Goal: Task Accomplishment & Management: Complete application form

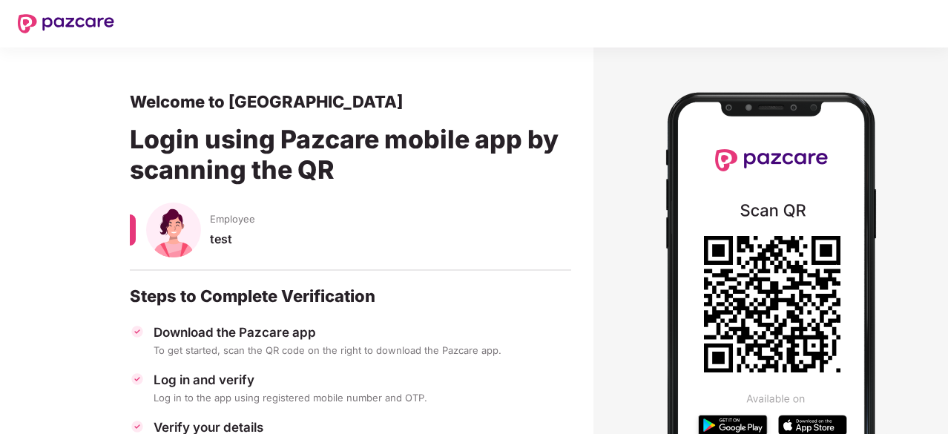
click at [225, 222] on span "Employee" at bounding box center [232, 218] width 45 height 13
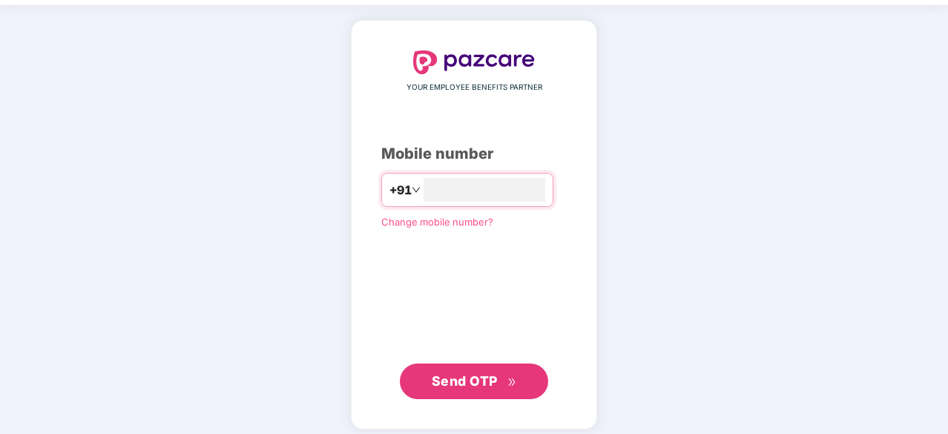
scroll to position [56, 0]
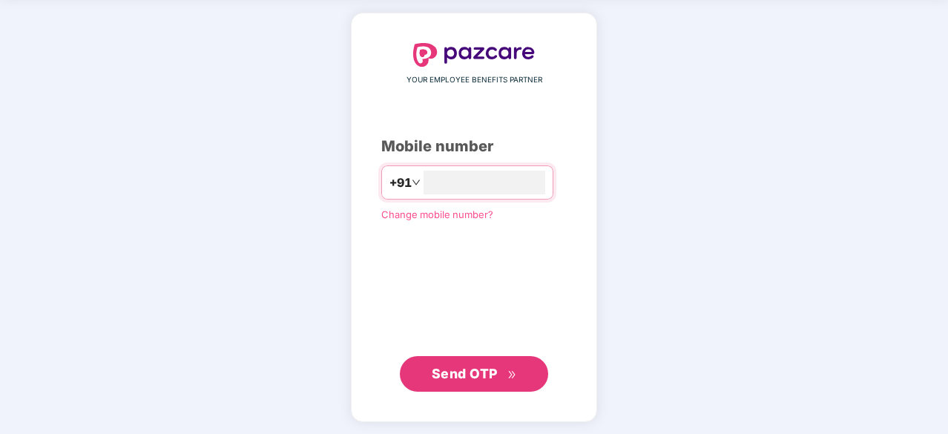
type input "**********"
click at [495, 370] on span "Send OTP" at bounding box center [464, 372] width 66 height 16
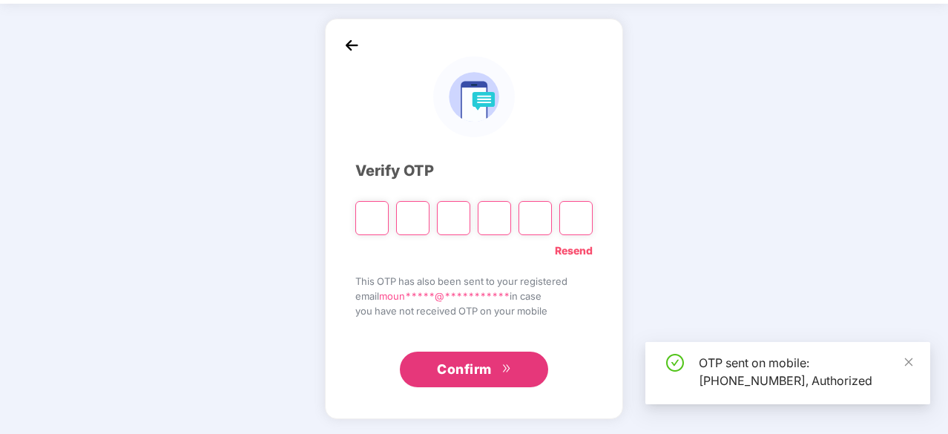
scroll to position [49, 0]
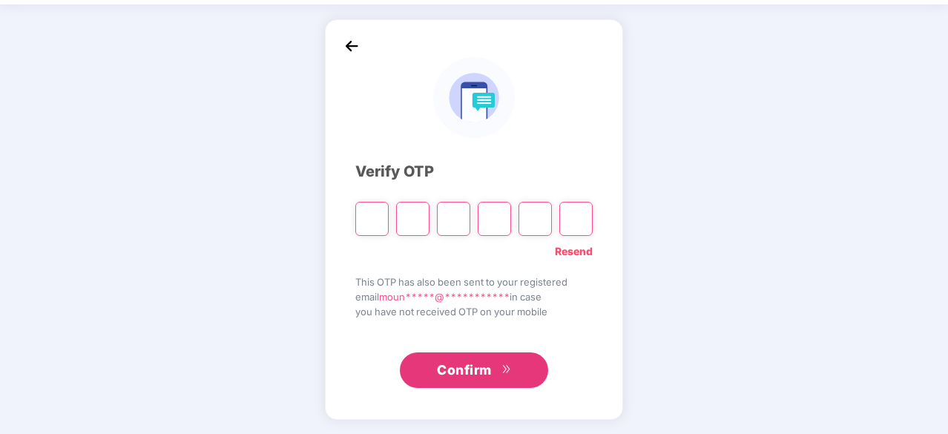
type input "*"
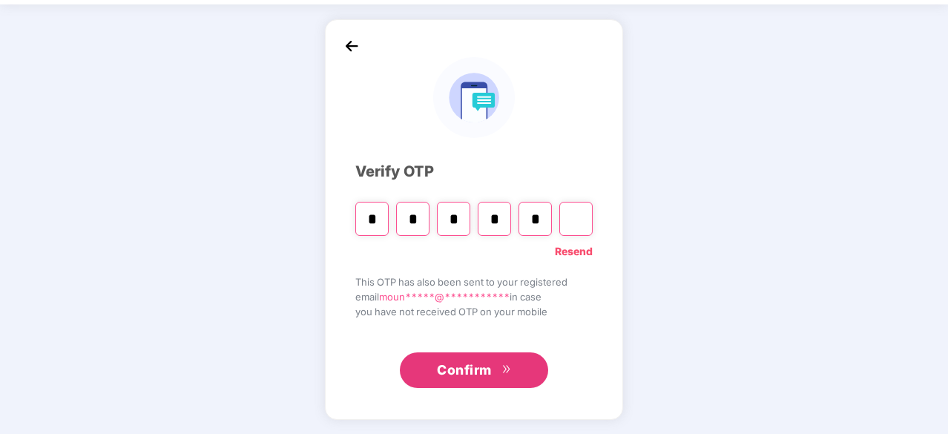
type input "*"
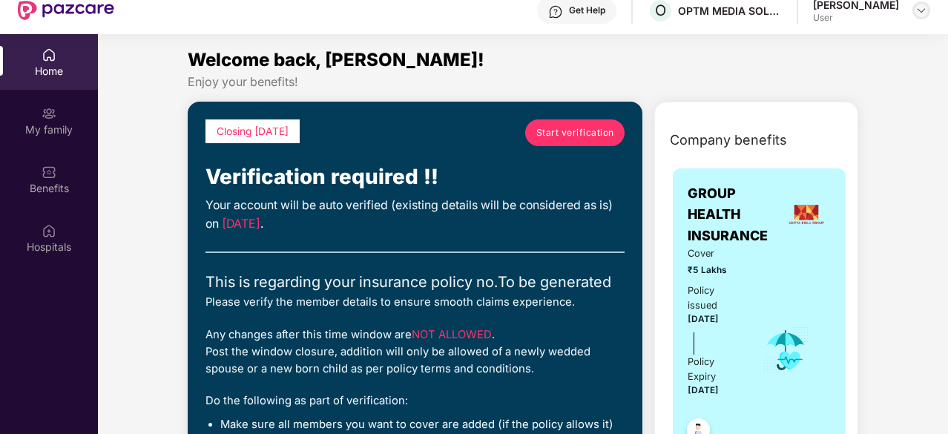
click at [922, 8] on img at bounding box center [921, 10] width 12 height 12
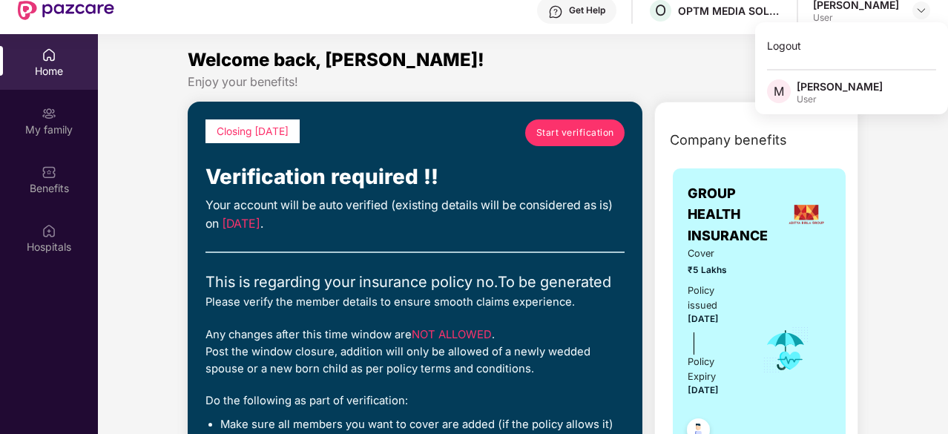
click at [555, 130] on span "Start verification" at bounding box center [575, 132] width 78 height 14
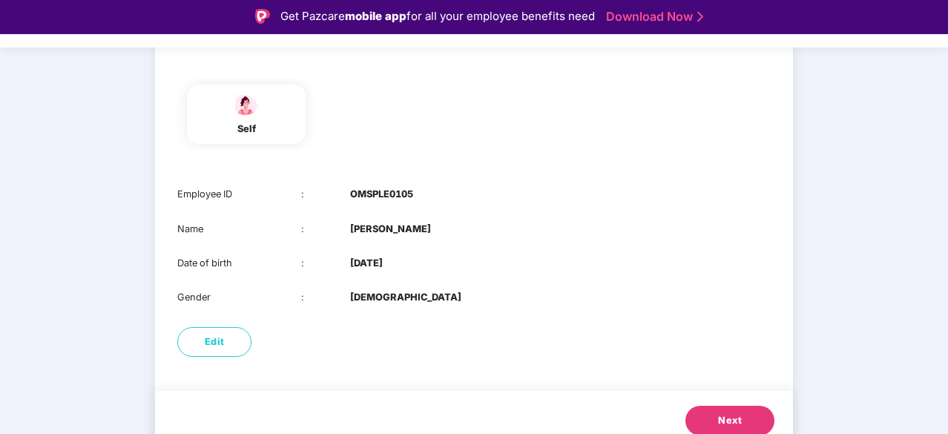
scroll to position [151, 0]
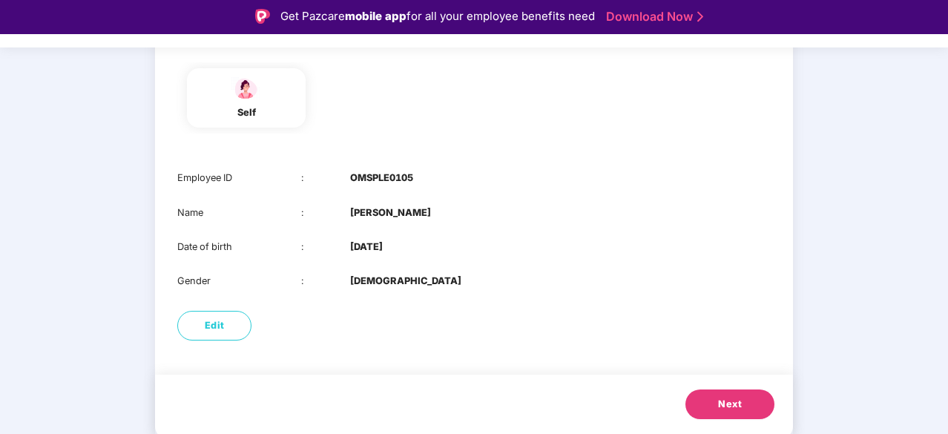
click at [709, 406] on button "Next" at bounding box center [729, 404] width 89 height 30
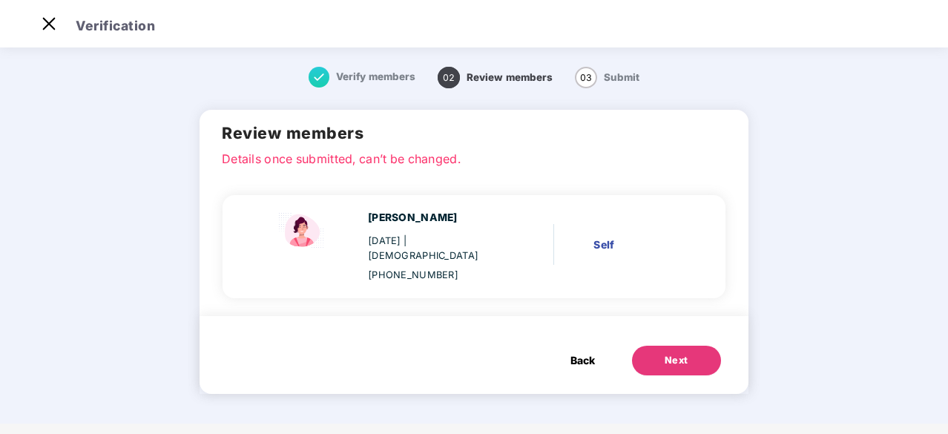
click at [663, 351] on button "Next" at bounding box center [676, 360] width 89 height 30
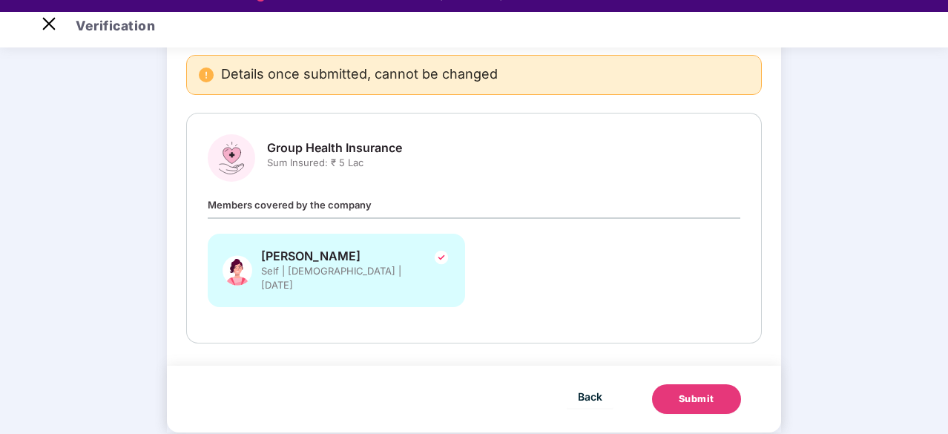
scroll to position [36, 0]
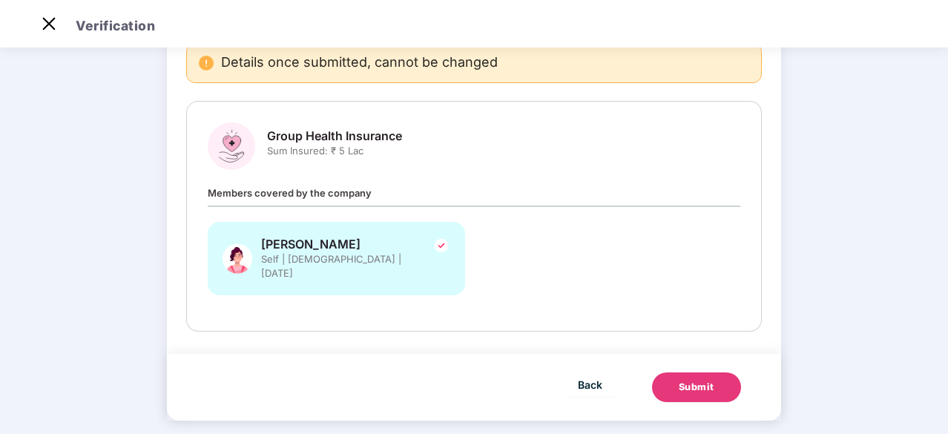
click at [716, 380] on button "Submit" at bounding box center [696, 387] width 89 height 30
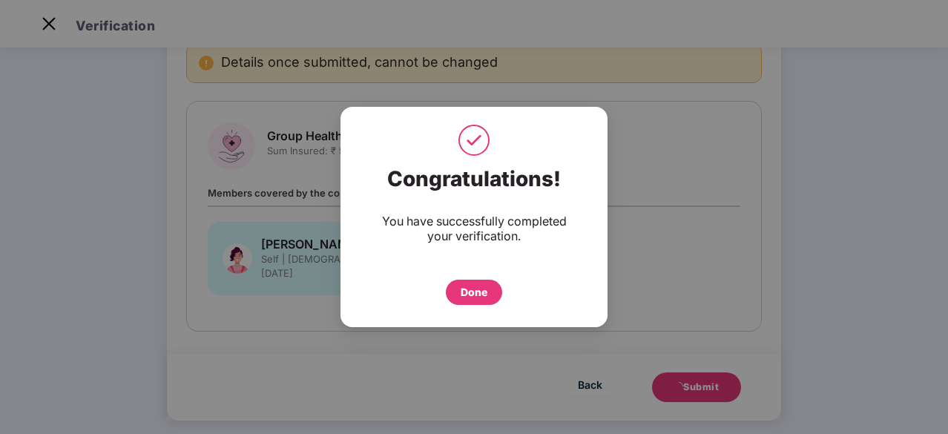
click at [477, 292] on div "Done" at bounding box center [473, 292] width 27 height 16
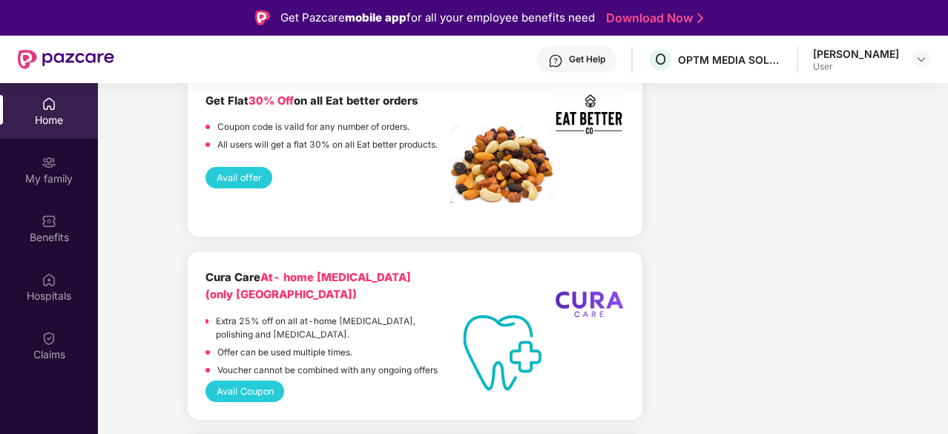
scroll to position [4049, 0]
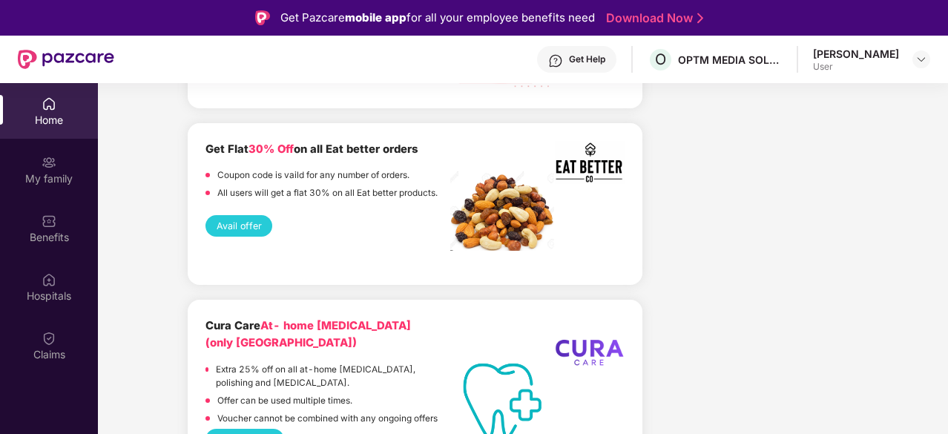
click at [245, 237] on button "Avail offer" at bounding box center [238, 226] width 67 height 22
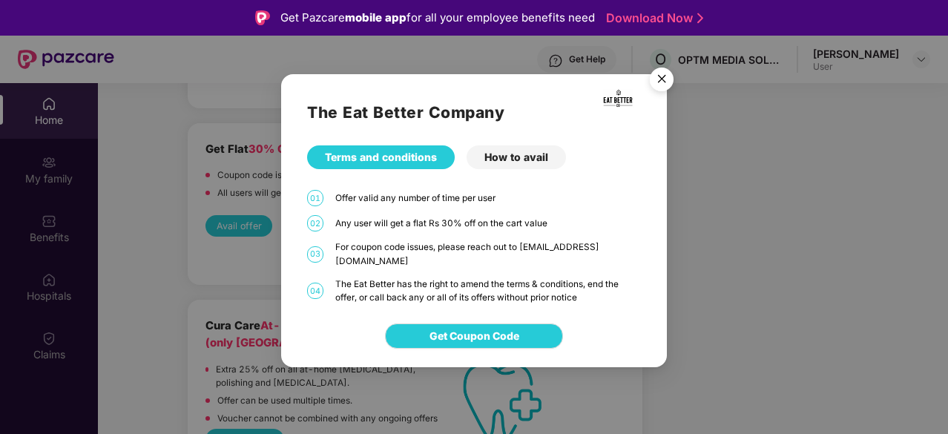
click at [658, 82] on img "Close" at bounding box center [662, 82] width 42 height 42
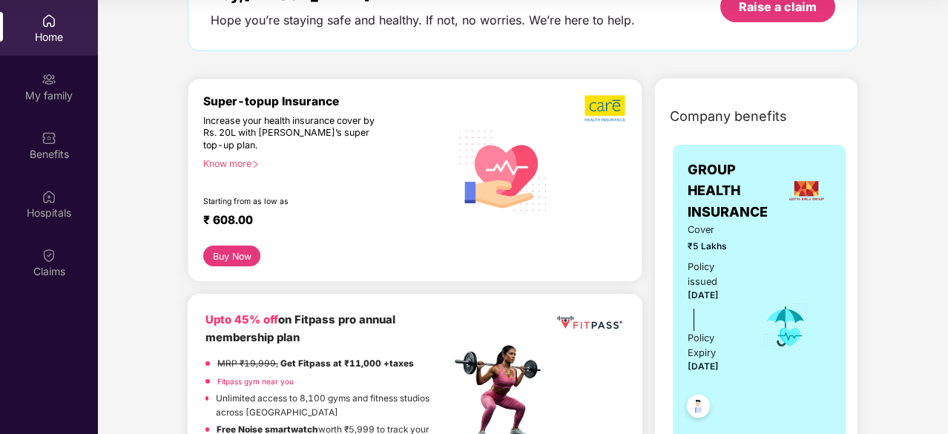
scroll to position [0, 0]
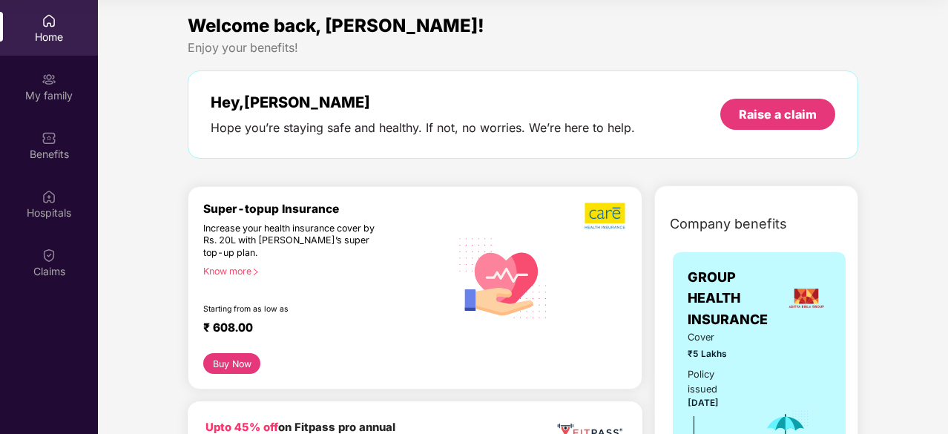
click at [254, 274] on icon "right" at bounding box center [255, 272] width 8 height 8
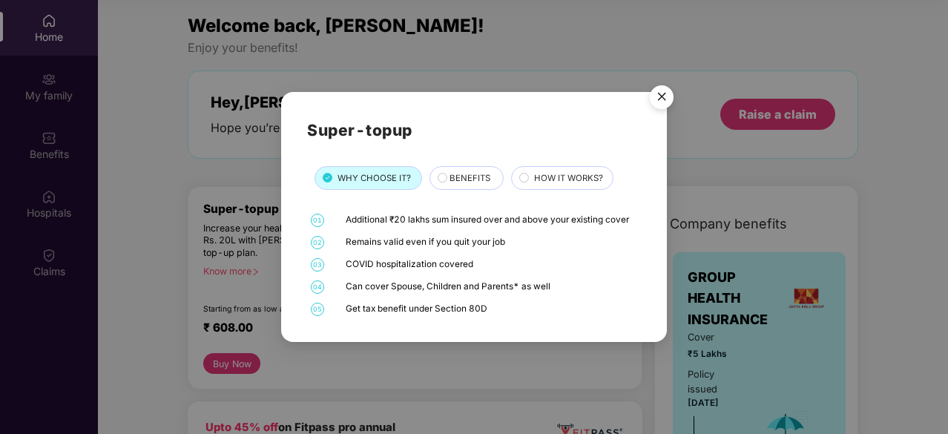
click at [454, 176] on span "BENEFITS" at bounding box center [469, 177] width 41 height 13
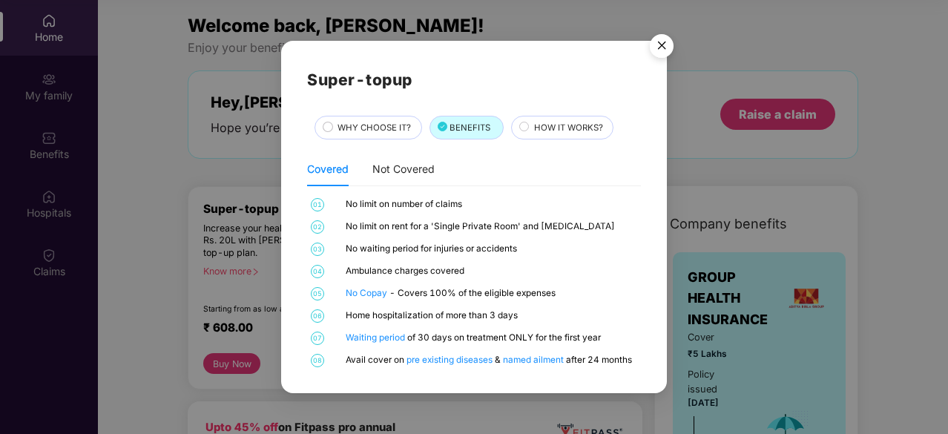
click at [658, 46] on img "Close" at bounding box center [662, 48] width 42 height 42
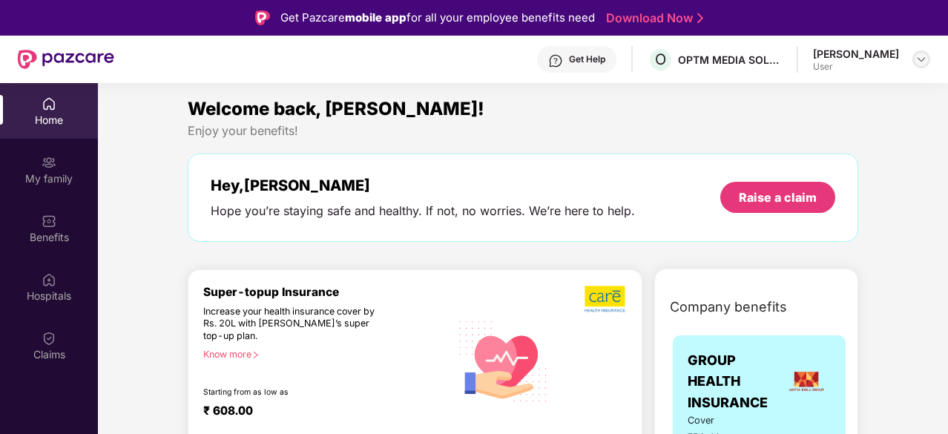
click at [926, 63] on img at bounding box center [921, 59] width 12 height 12
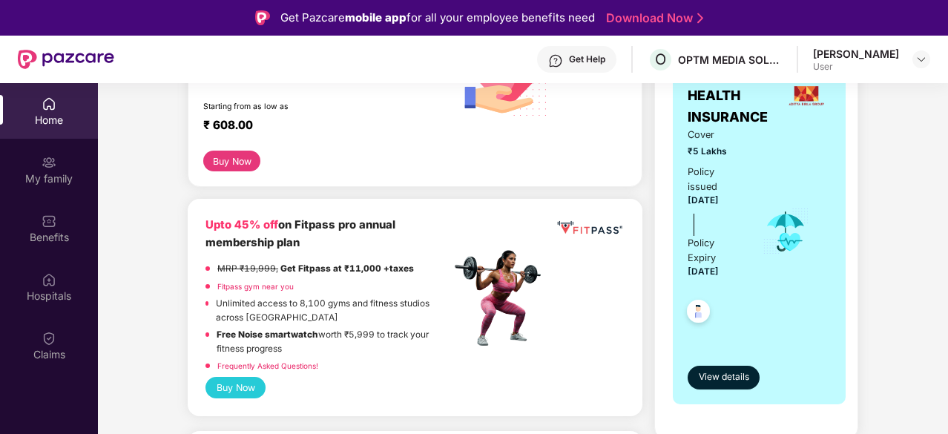
scroll to position [292, 0]
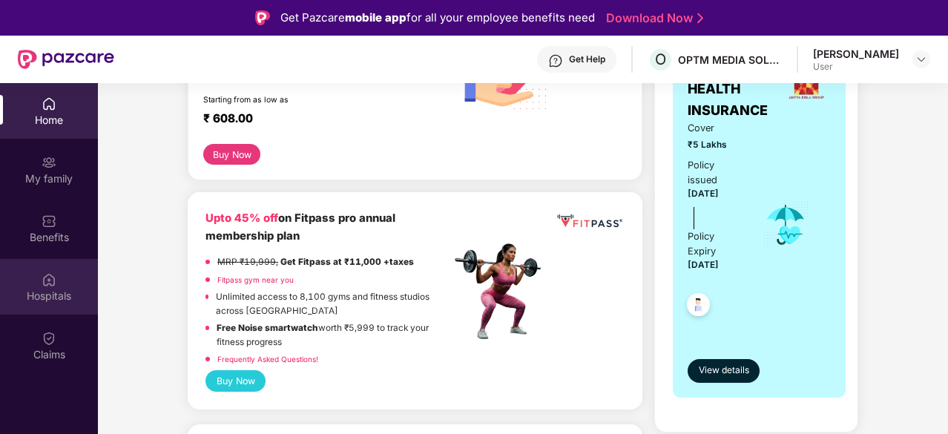
click at [40, 306] on div "Hospitals" at bounding box center [49, 287] width 98 height 56
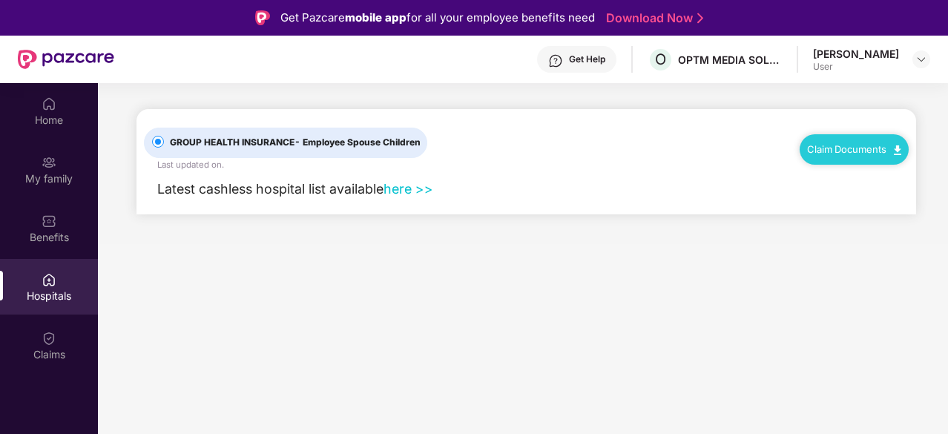
scroll to position [0, 0]
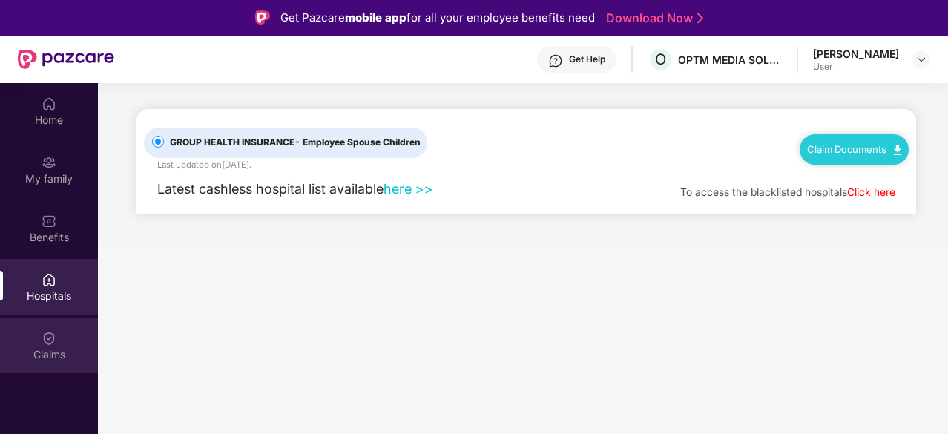
click at [56, 347] on div "Claims" at bounding box center [49, 354] width 98 height 15
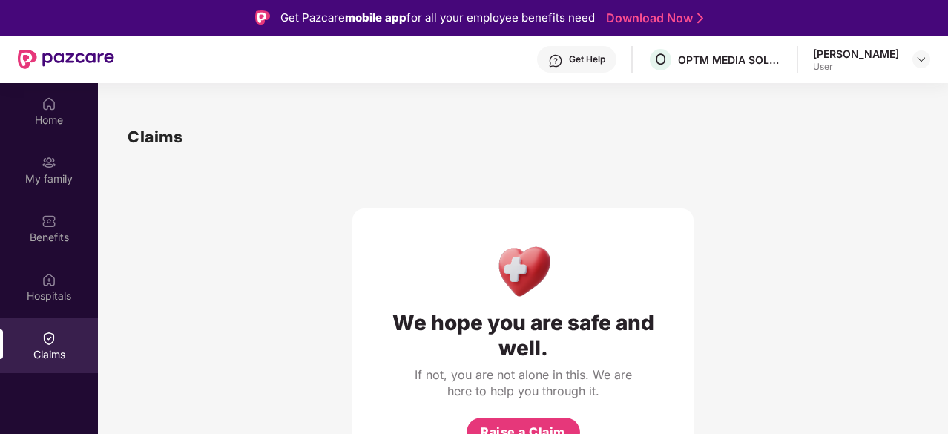
scroll to position [83, 0]
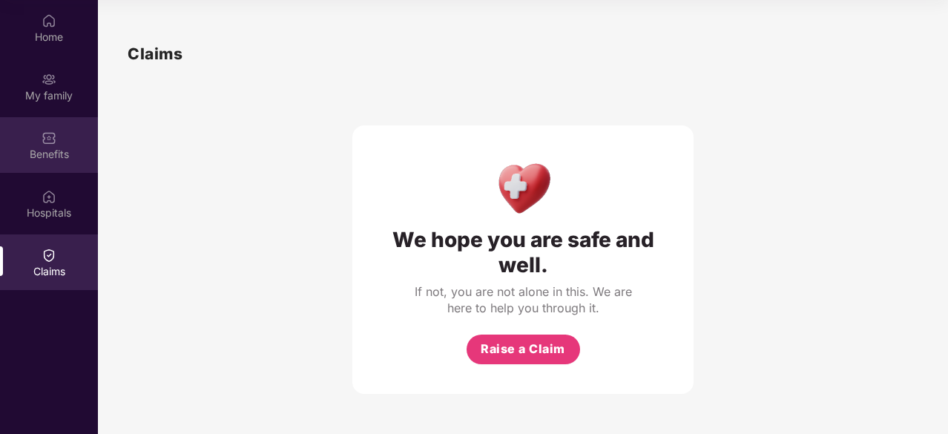
click at [65, 128] on div "Benefits" at bounding box center [49, 145] width 98 height 56
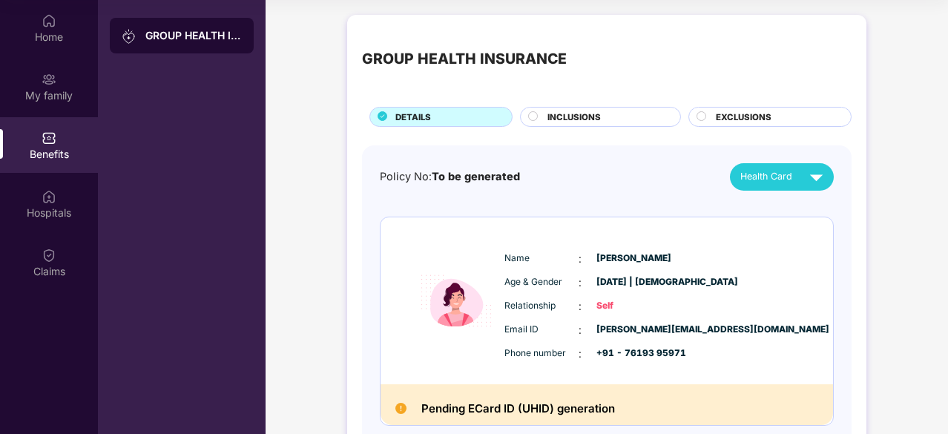
click at [615, 113] on div "INCLUSIONS" at bounding box center [606, 118] width 133 height 16
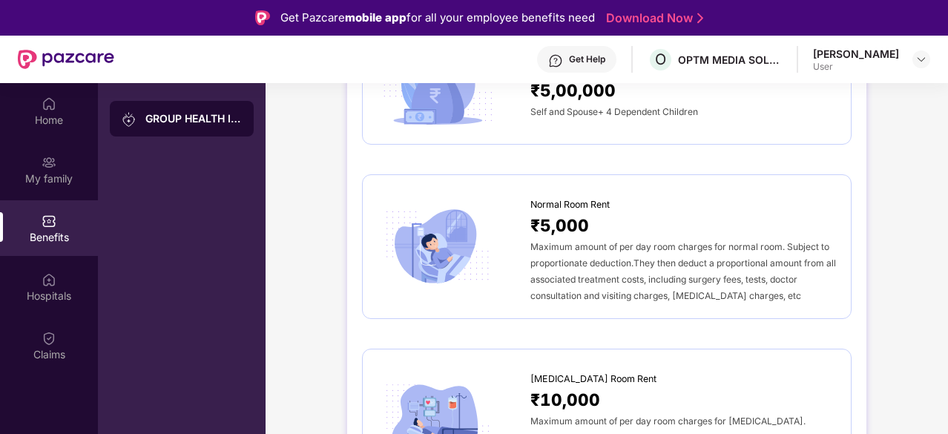
scroll to position [0, 0]
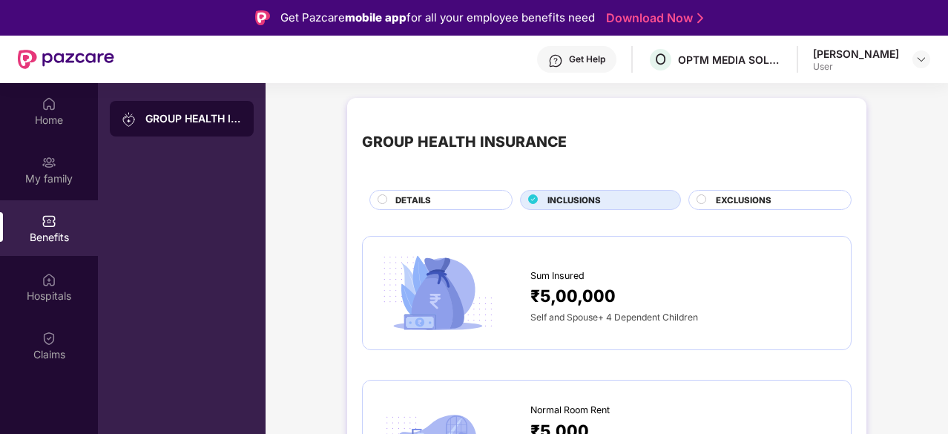
click at [773, 208] on div "EXCLUSIONS" at bounding box center [775, 202] width 135 height 16
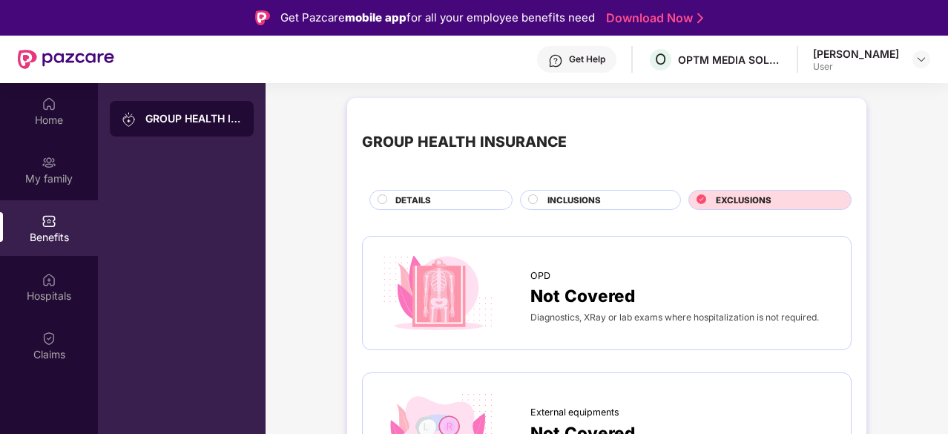
click at [379, 202] on circle at bounding box center [382, 198] width 9 height 9
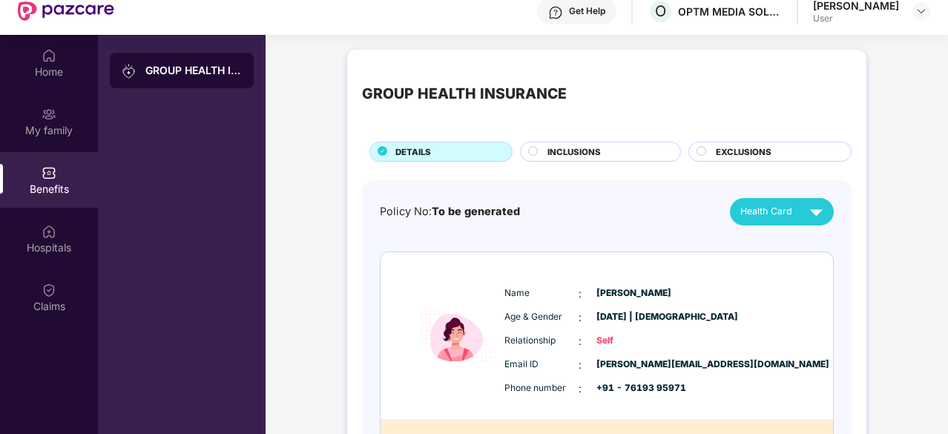
click at [608, 146] on div "INCLUSIONS" at bounding box center [606, 153] width 133 height 16
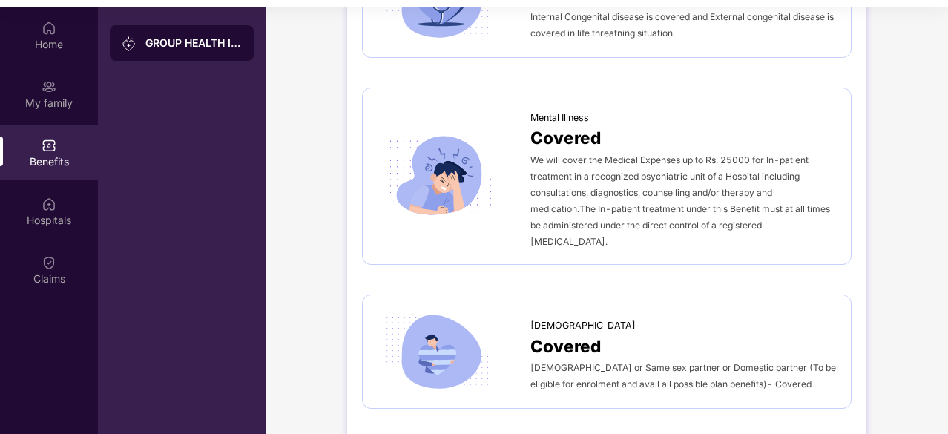
scroll to position [83, 0]
